Goal: Transaction & Acquisition: Purchase product/service

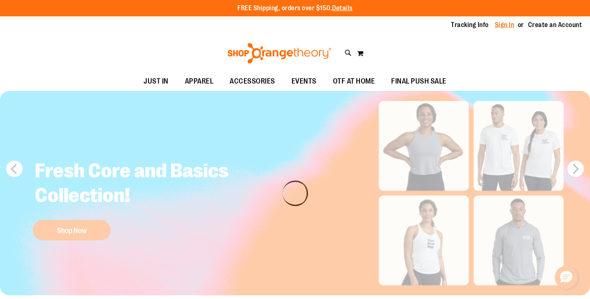
click at [505, 26] on link "Sign In" at bounding box center [505, 24] width 20 height 9
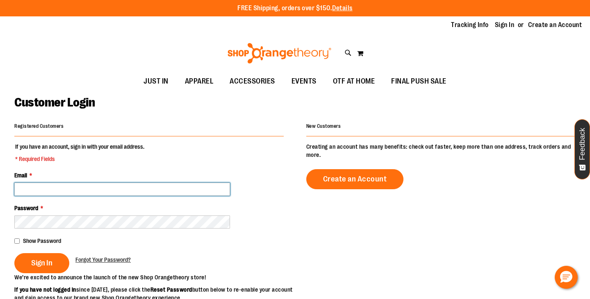
click at [132, 184] on input "Email *" at bounding box center [122, 189] width 216 height 13
type input "**********"
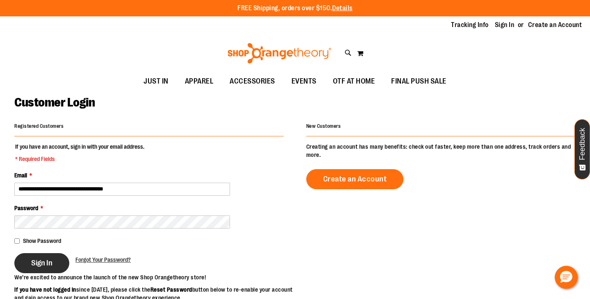
click at [33, 263] on span "Sign In" at bounding box center [41, 263] width 21 height 9
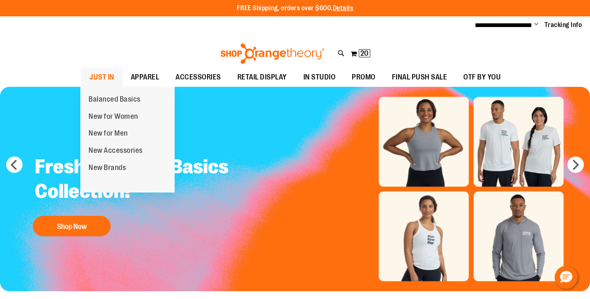
click at [102, 74] on span "JUST IN" at bounding box center [101, 77] width 25 height 18
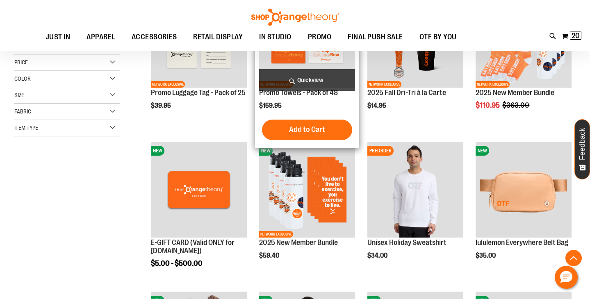
scroll to position [176, 0]
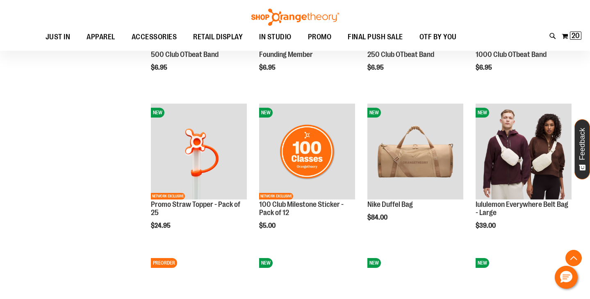
scroll to position [661, 0]
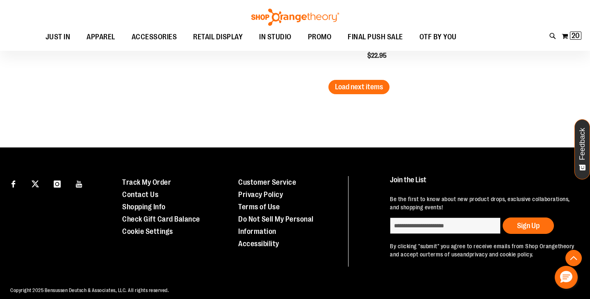
scroll to position [1429, 0]
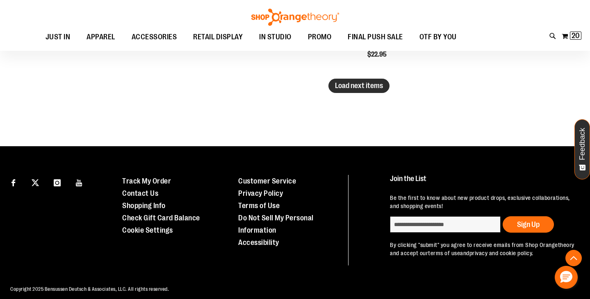
click at [372, 86] on span "Load next items" at bounding box center [359, 86] width 48 height 8
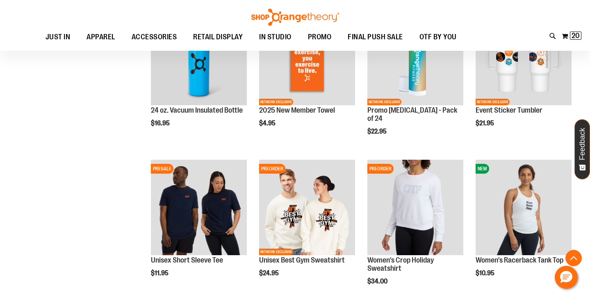
scroll to position [1354, 0]
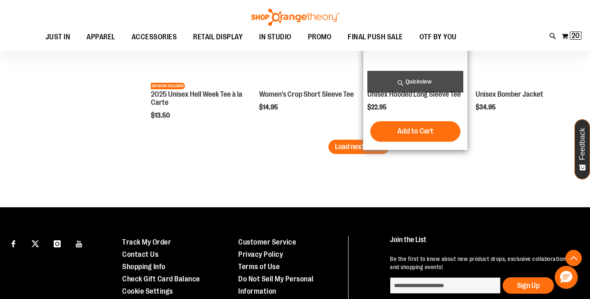
scroll to position [1821, 0]
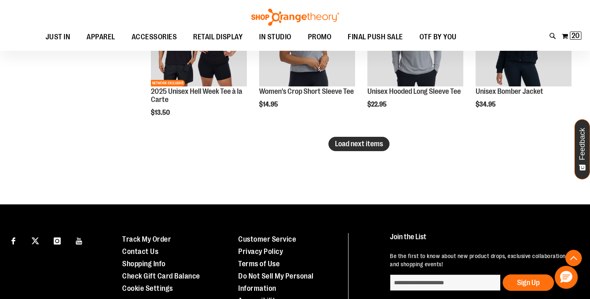
click at [355, 144] on span "Load next items" at bounding box center [359, 144] width 48 height 8
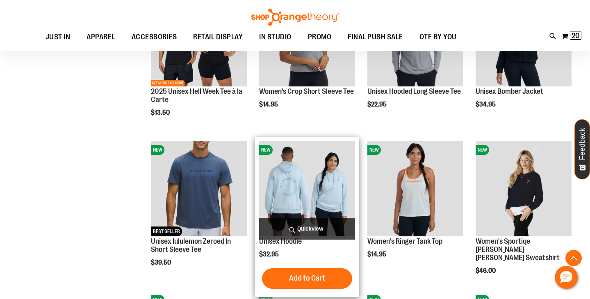
click at [316, 256] on div "$32.95" at bounding box center [307, 254] width 96 height 8
click at [314, 221] on span "Quickview" at bounding box center [307, 229] width 96 height 22
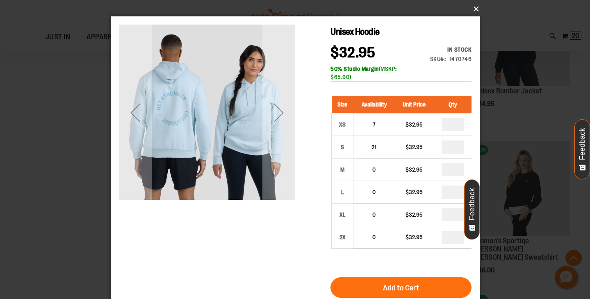
click at [474, 6] on button "×" at bounding box center [297, 9] width 369 height 18
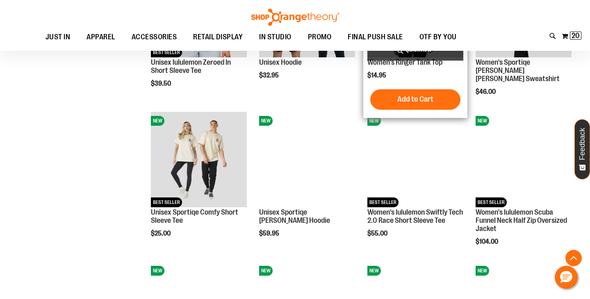
scroll to position [2003, 0]
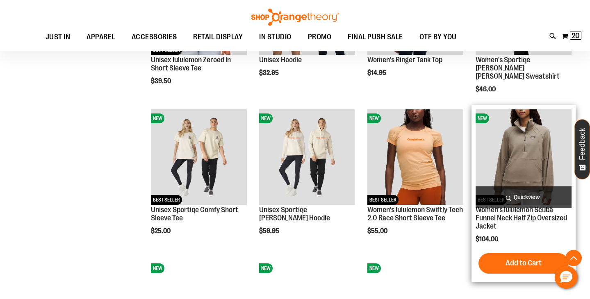
click at [512, 168] on img "product" at bounding box center [523, 157] width 96 height 96
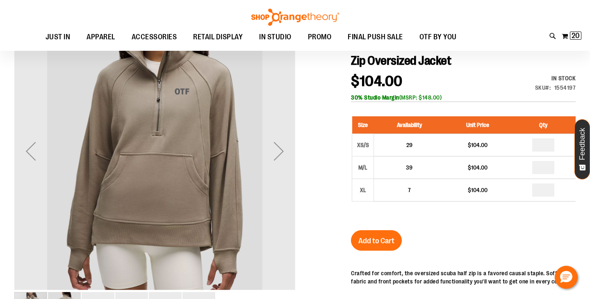
scroll to position [106, 0]
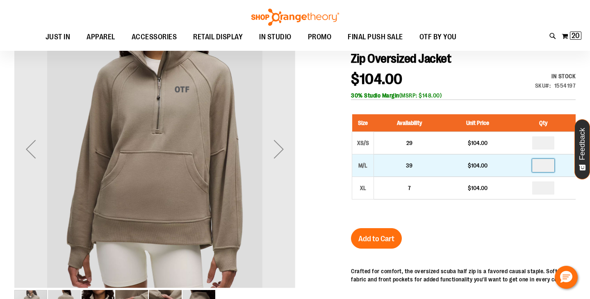
click at [545, 167] on input "number" at bounding box center [543, 165] width 22 height 13
type input "*"
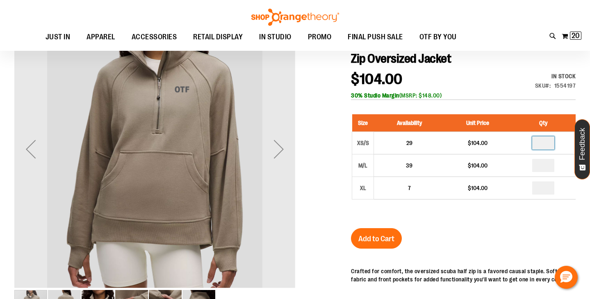
click at [542, 144] on input "number" at bounding box center [543, 142] width 22 height 13
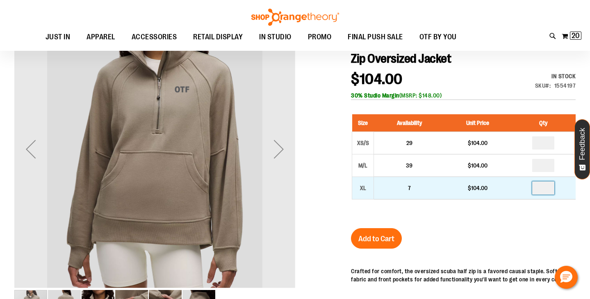
type input "*"
click at [541, 189] on input "number" at bounding box center [543, 187] width 22 height 13
type input "*"
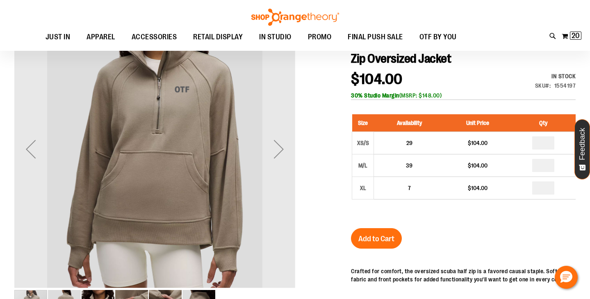
click at [542, 145] on input "number" at bounding box center [543, 142] width 22 height 13
type input "*"
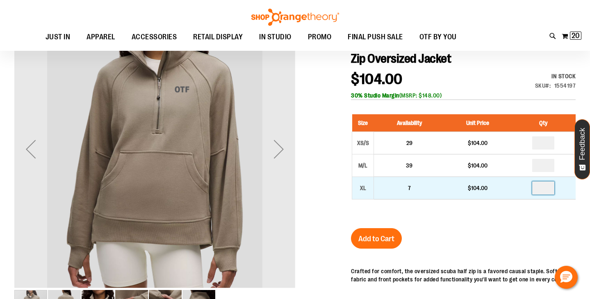
click at [540, 186] on input "*" at bounding box center [543, 187] width 22 height 13
type input "*"
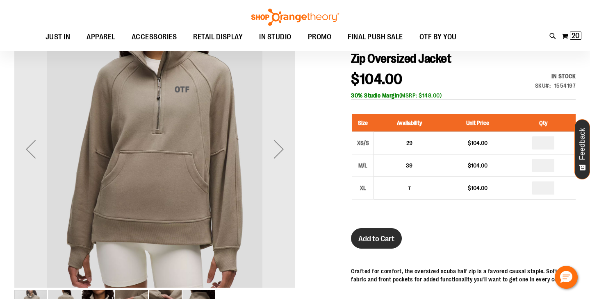
click at [386, 239] on span "Add to Cart" at bounding box center [376, 238] width 36 height 9
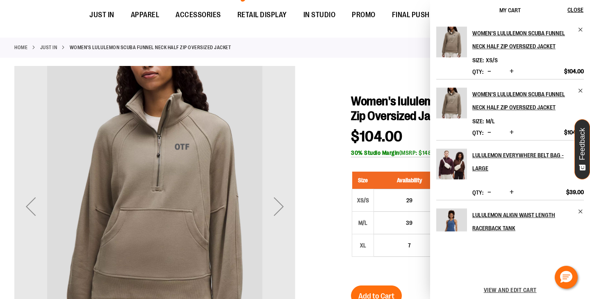
scroll to position [0, 0]
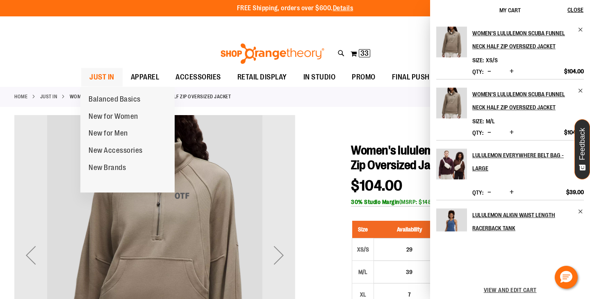
click at [97, 77] on span "JUST IN" at bounding box center [101, 77] width 25 height 18
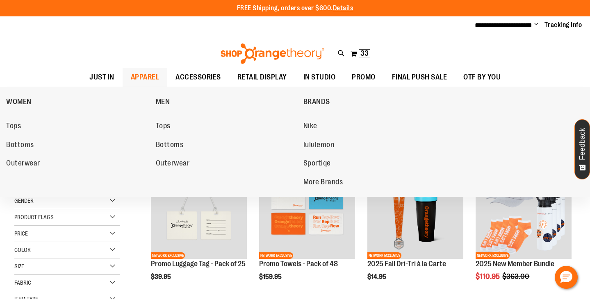
click at [150, 76] on span "APPAREL" at bounding box center [145, 77] width 29 height 18
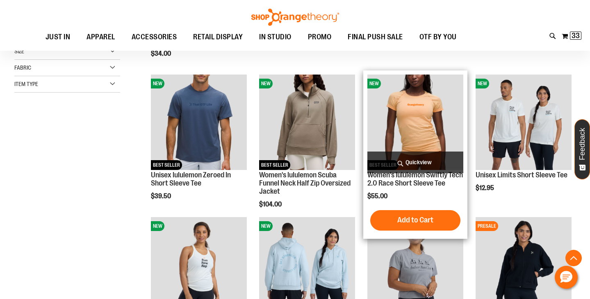
scroll to position [230, 0]
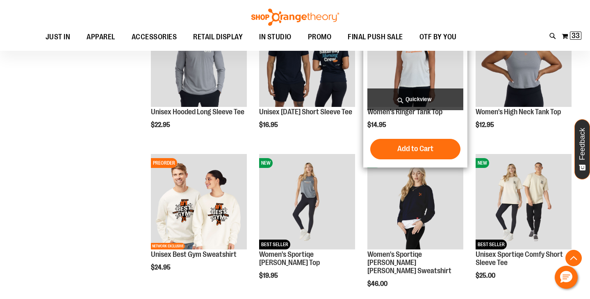
scroll to position [582, 0]
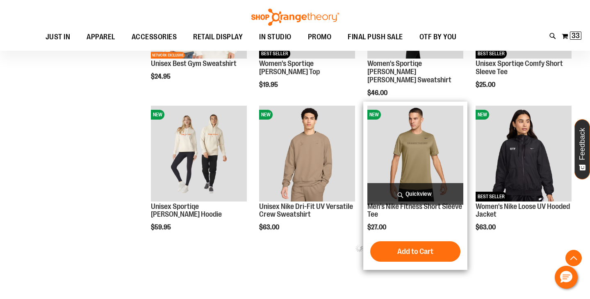
scroll to position [771, 0]
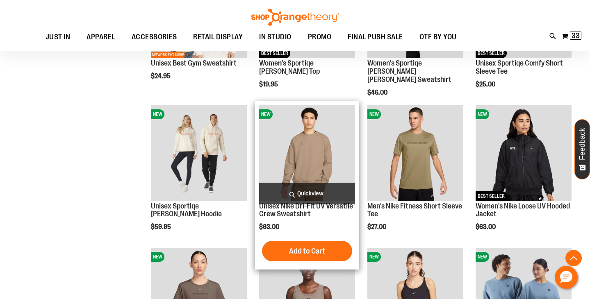
click at [318, 148] on img "product" at bounding box center [307, 153] width 96 height 96
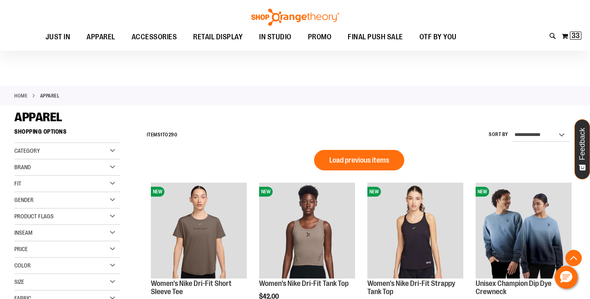
scroll to position [547, 0]
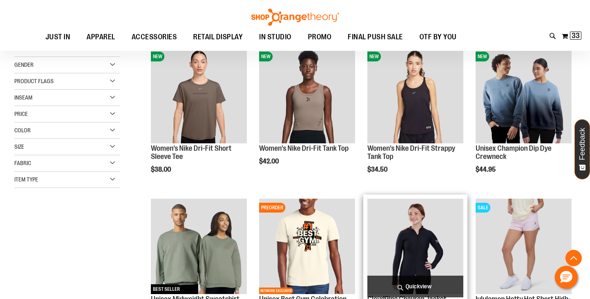
scroll to position [135, 0]
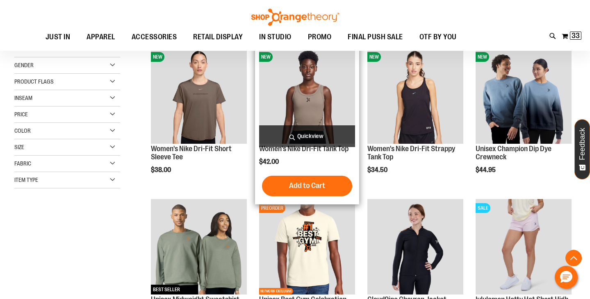
click at [319, 97] on img "product" at bounding box center [307, 96] width 96 height 96
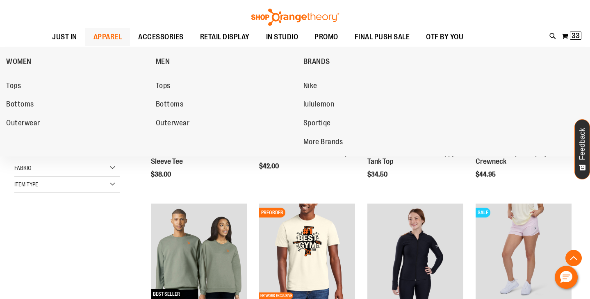
scroll to position [44, 0]
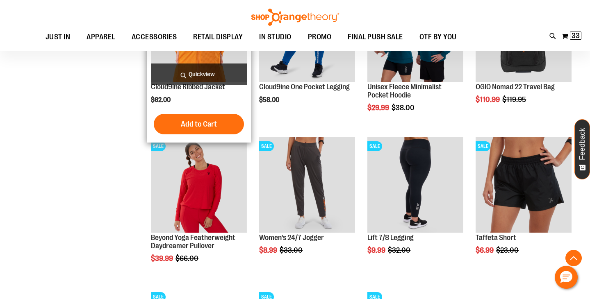
scroll to position [565, 0]
